Goal: Find specific page/section: Find specific page/section

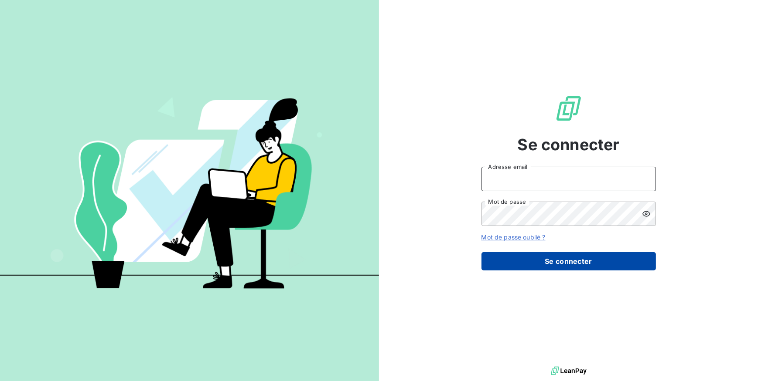
type input "[EMAIL_ADDRESS][DOMAIN_NAME]"
click at [548, 261] on button "Se connecter" at bounding box center [568, 261] width 174 height 18
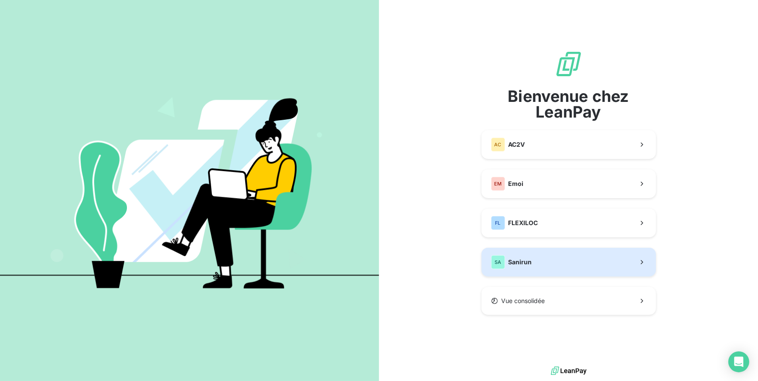
click at [544, 267] on button "SA Sanirun" at bounding box center [568, 262] width 174 height 29
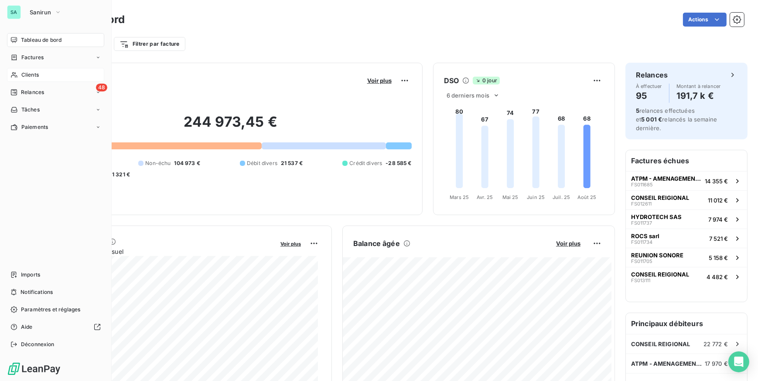
click at [33, 75] on span "Clients" at bounding box center [29, 75] width 17 height 8
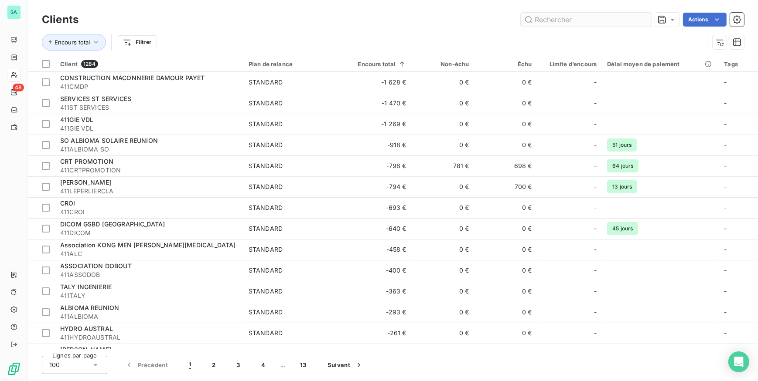
click at [543, 24] on input "text" at bounding box center [586, 20] width 131 height 14
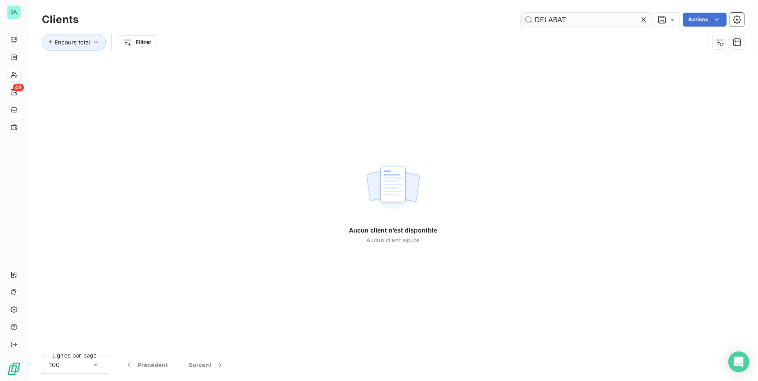
click at [546, 23] on input "DELABAT" at bounding box center [586, 20] width 131 height 14
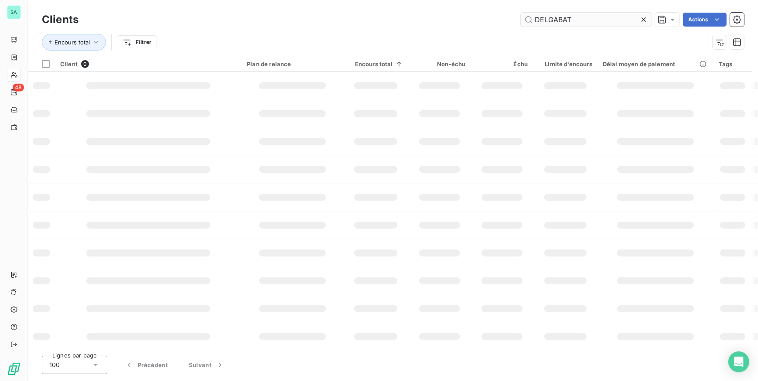
type input "DELGABAT"
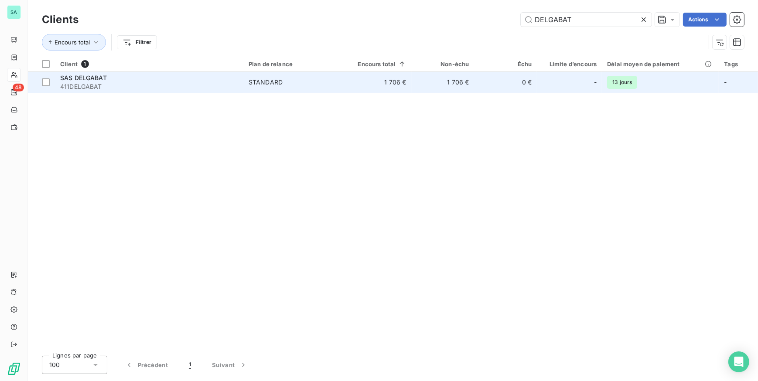
click at [74, 76] on span "SAS DELGABAT" at bounding box center [83, 77] width 47 height 7
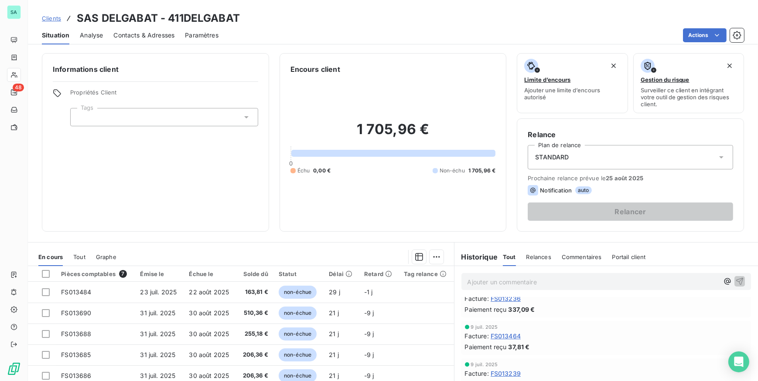
scroll to position [39, 0]
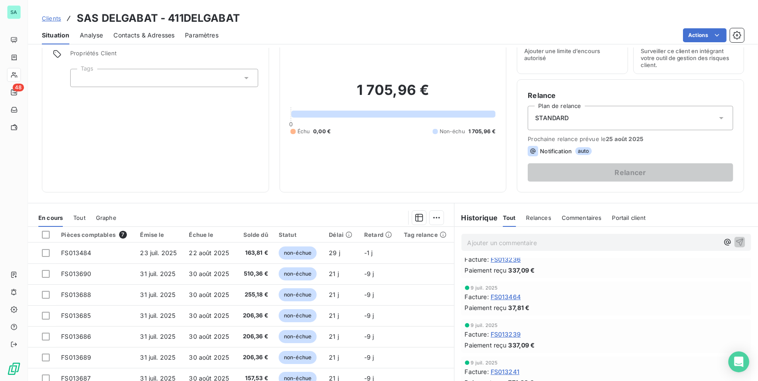
click at [131, 41] on div "Contacts & Adresses" at bounding box center [143, 35] width 61 height 18
